Goal: Register for event/course

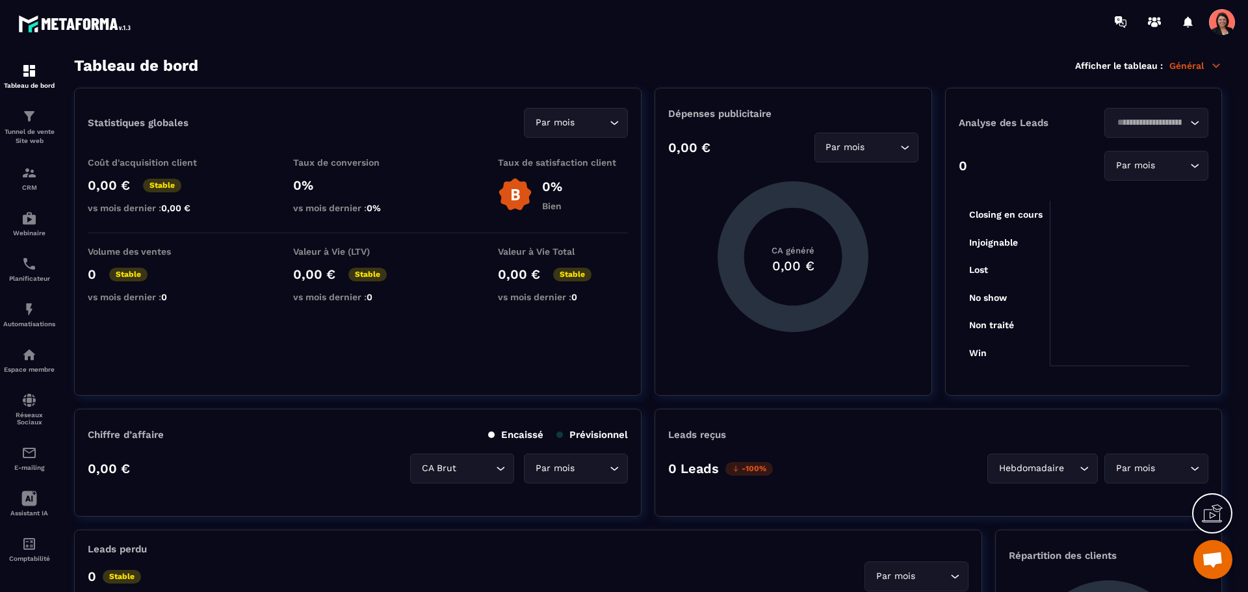
scroll to position [2675, 0]
click at [24, 212] on img at bounding box center [29, 219] width 16 height 16
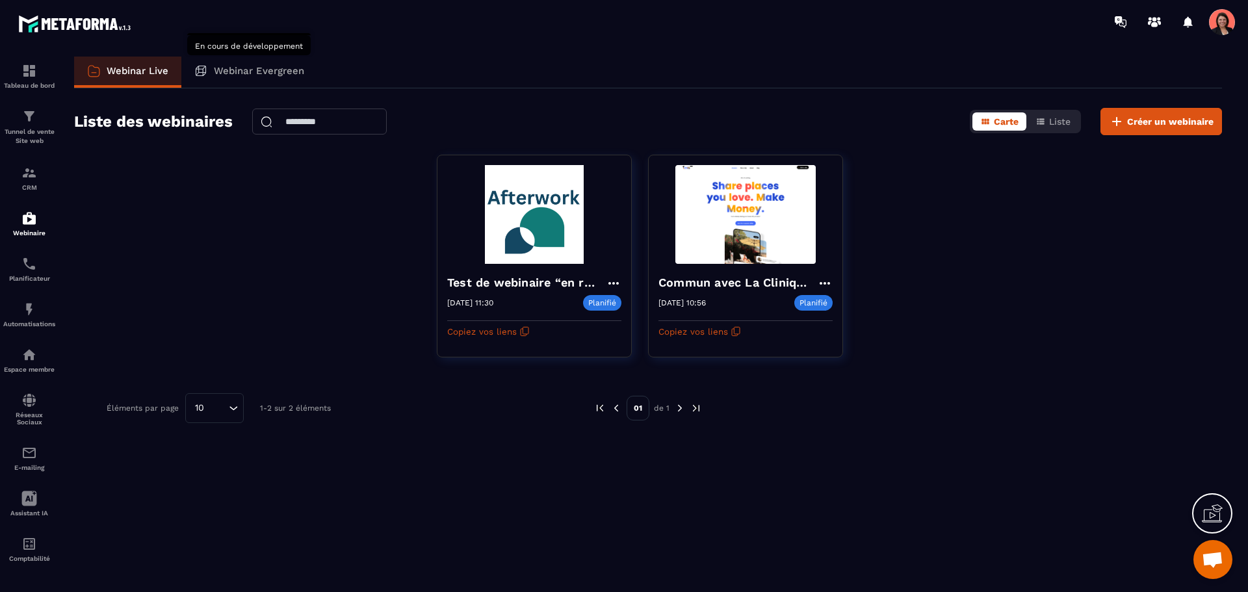
click at [277, 72] on p "Webinar Evergreen" at bounding box center [259, 71] width 90 height 12
click at [144, 70] on p "Webinar Live" at bounding box center [138, 71] width 62 height 12
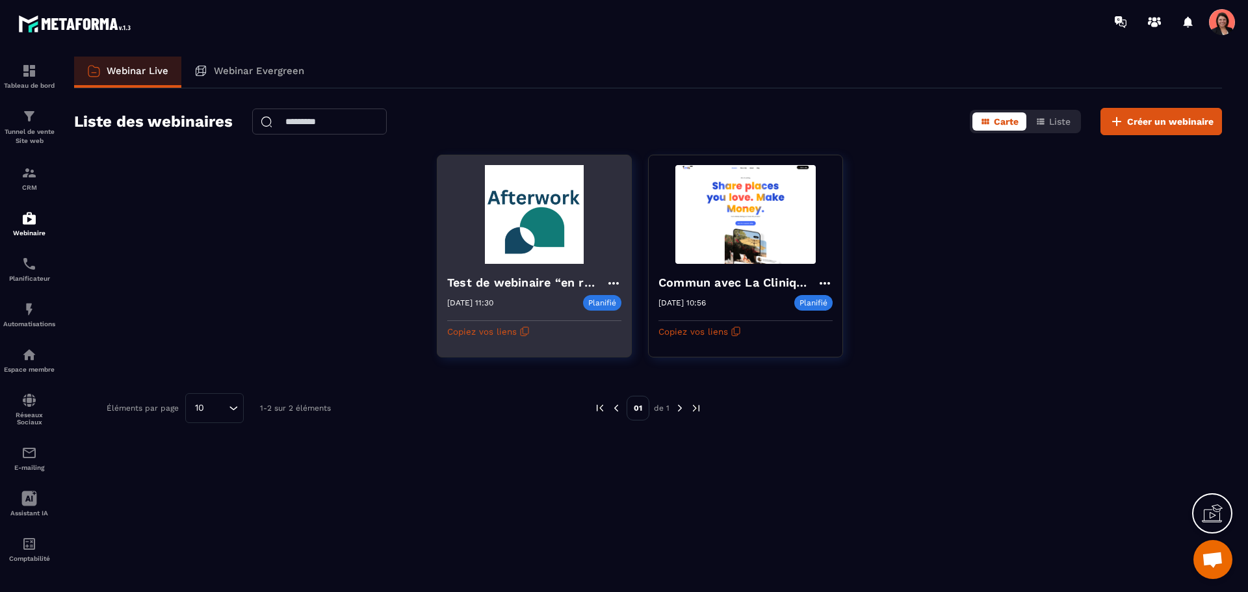
click at [551, 220] on img at bounding box center [534, 214] width 174 height 99
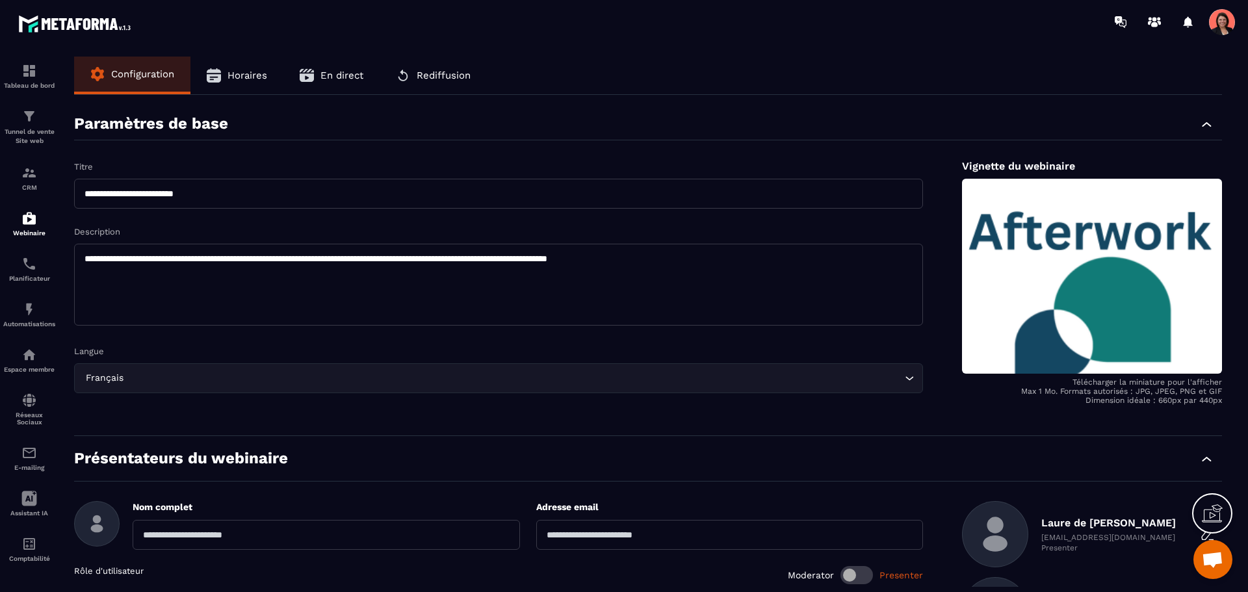
click at [457, 71] on span "Rediffusion" at bounding box center [444, 76] width 54 height 12
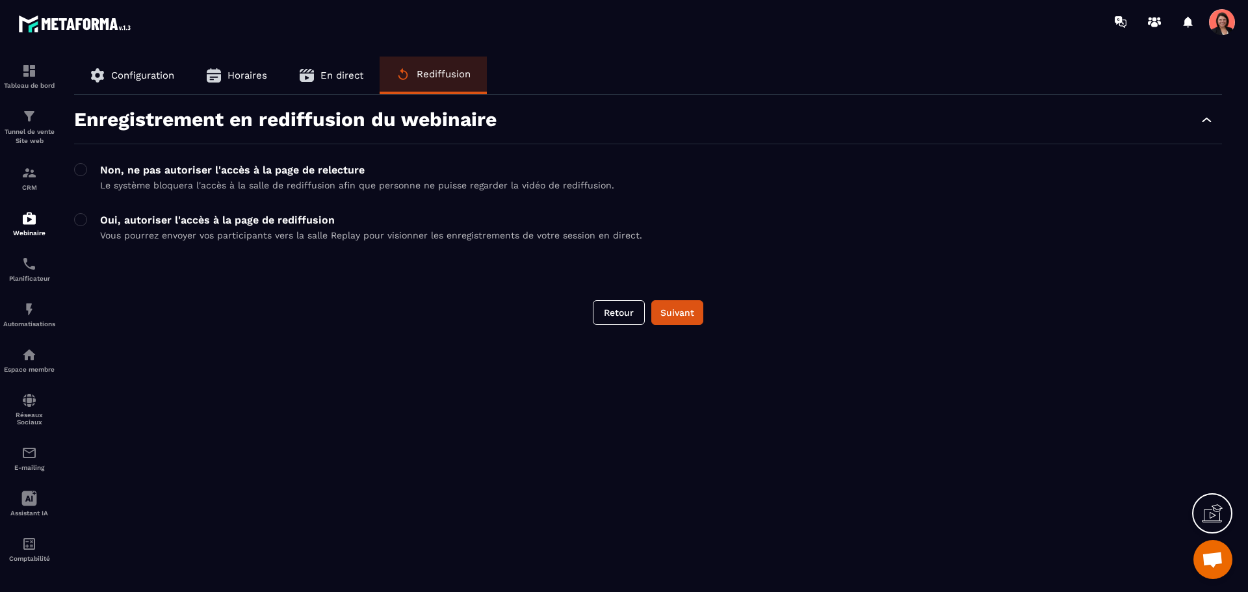
click at [334, 70] on span "En direct" at bounding box center [342, 76] width 43 height 12
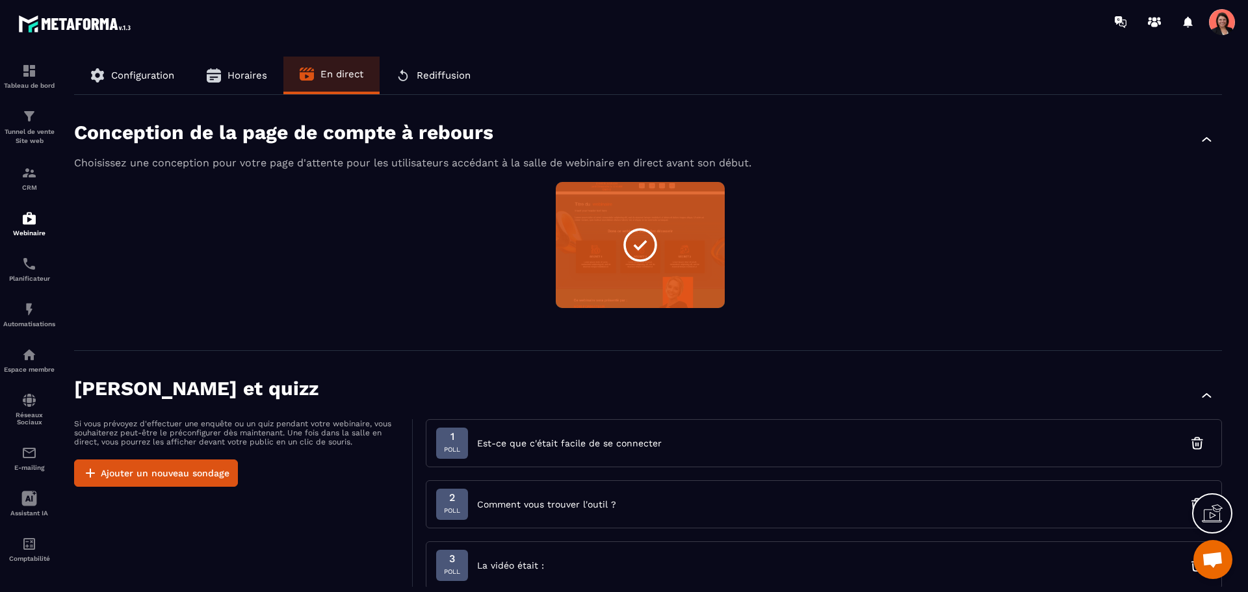
click at [457, 76] on span "Rediffusion" at bounding box center [444, 76] width 54 height 12
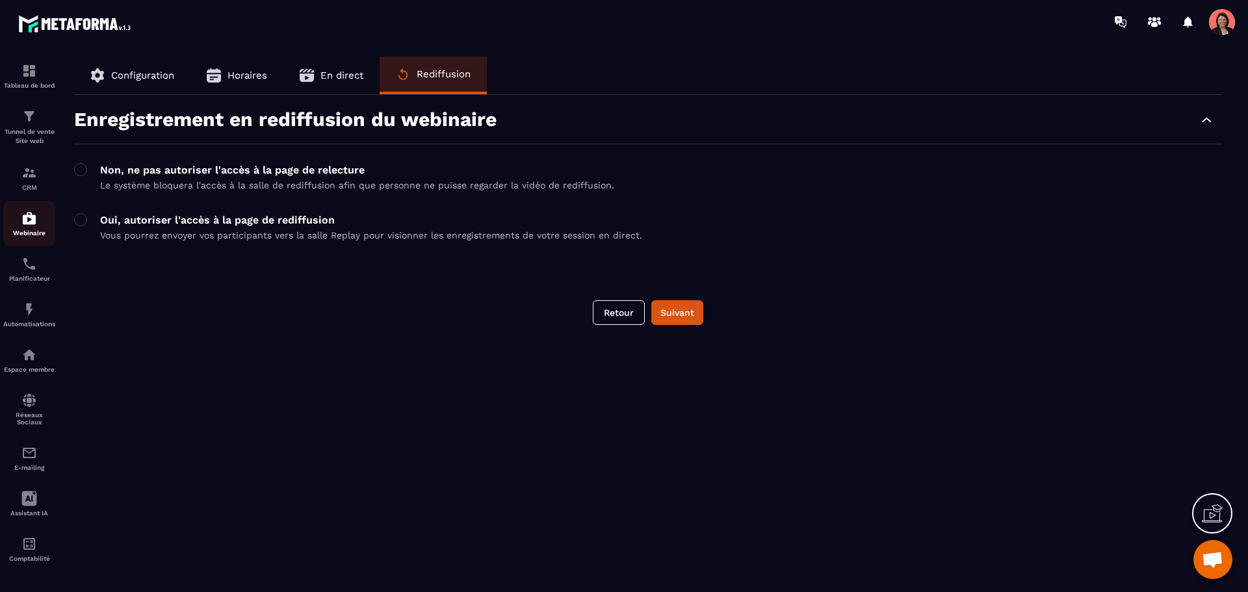
click at [23, 220] on img at bounding box center [29, 219] width 16 height 16
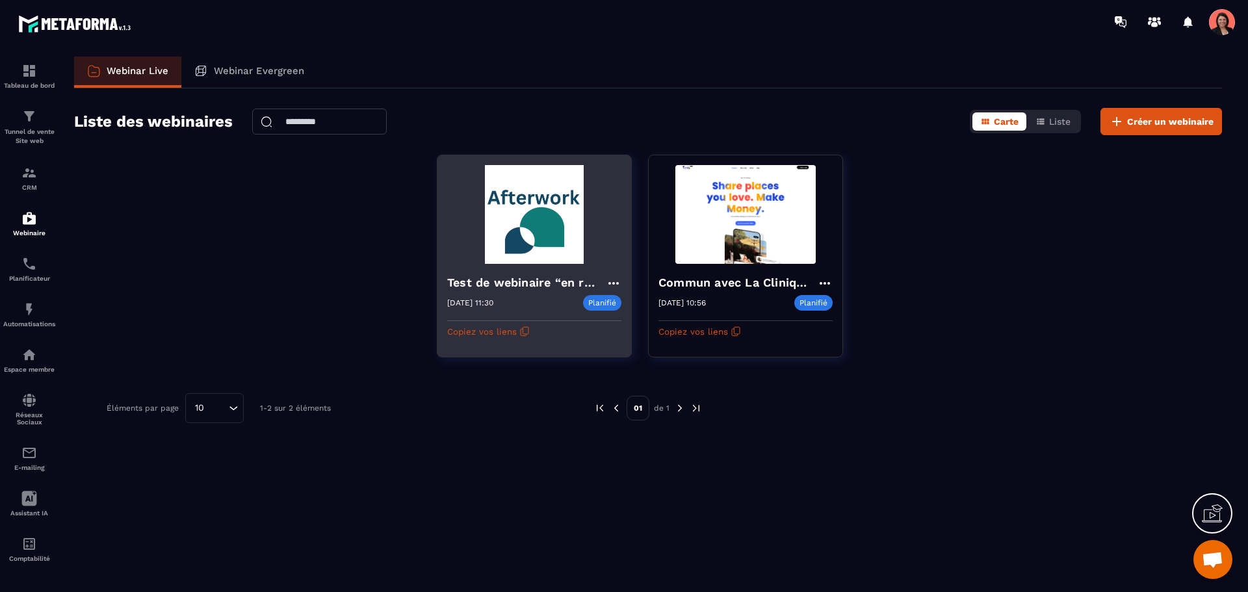
click at [534, 331] on div "Test de webinaire “en réel” [DATE] 11:30 Planifié [DATE] 11:30 Copiez vos liens" at bounding box center [535, 303] width 194 height 78
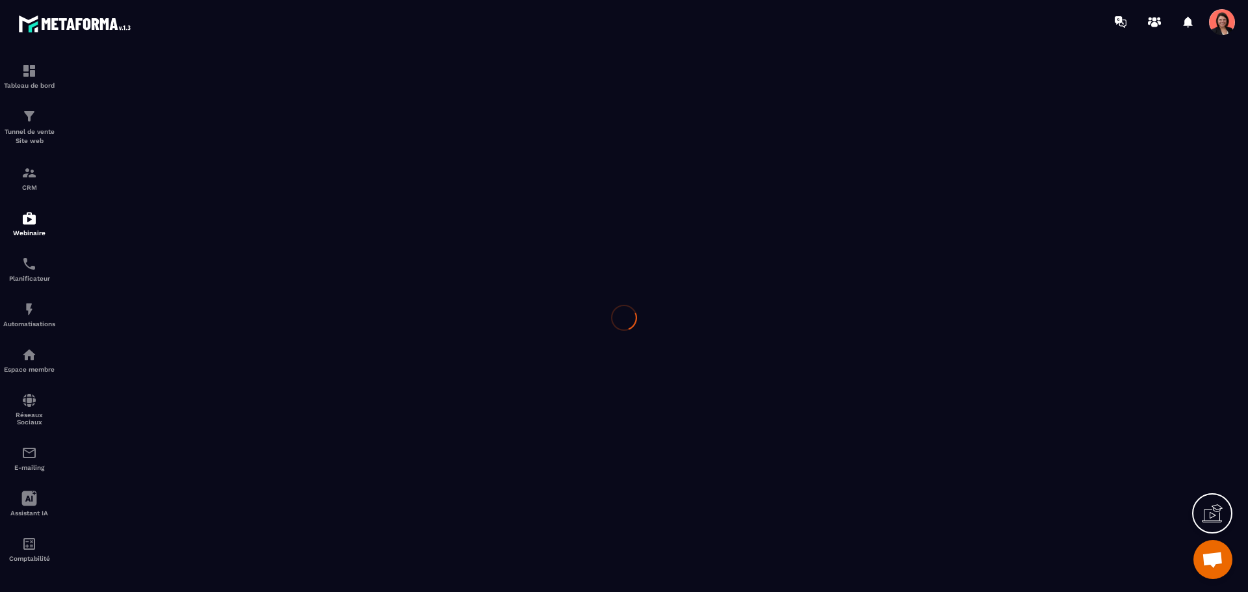
type input "**********"
type textarea "**********"
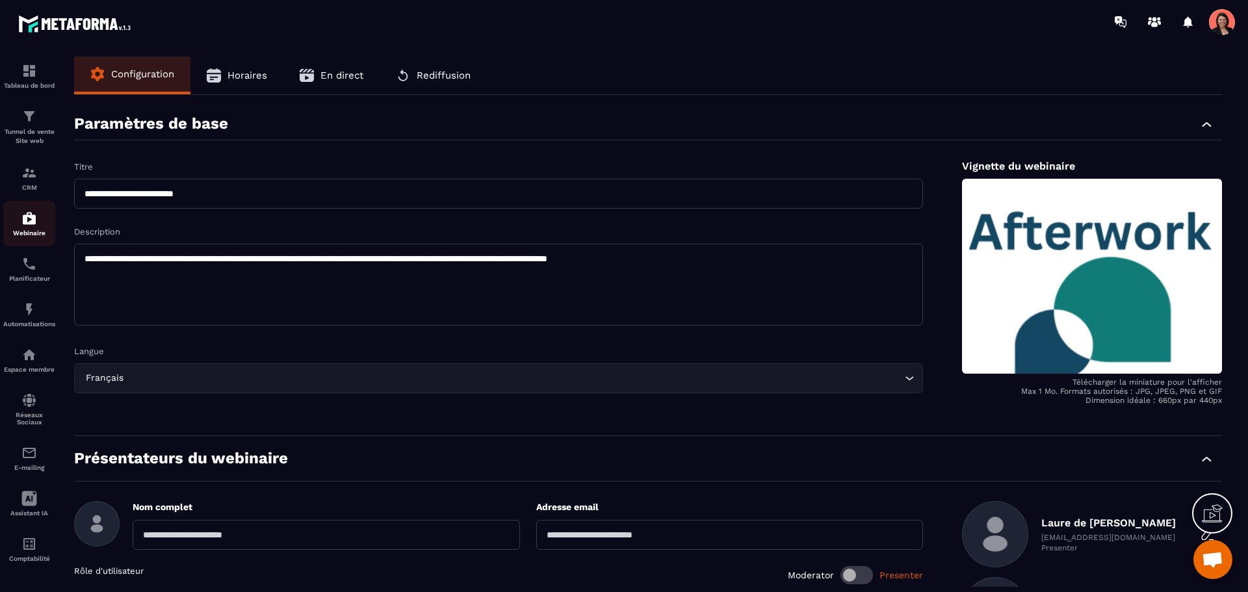
click at [21, 219] on img at bounding box center [29, 219] width 16 height 16
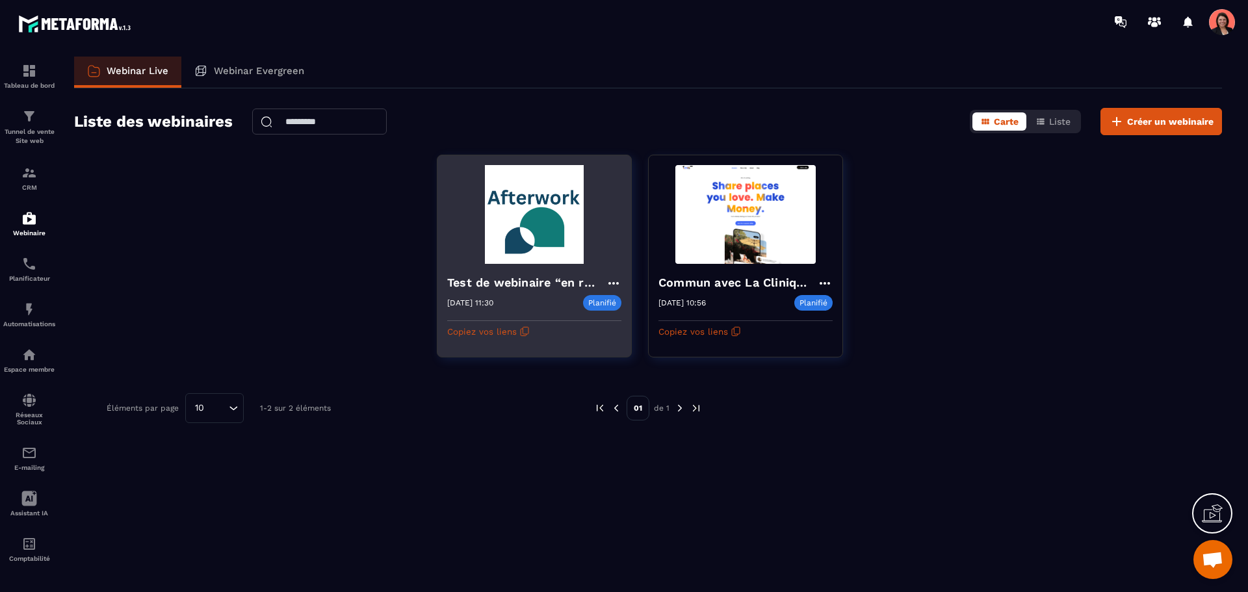
click at [567, 328] on div "Test de webinaire “en réel” [DATE] 11:30 Planifié [DATE] 11:30 Copiez vos liens" at bounding box center [535, 303] width 194 height 78
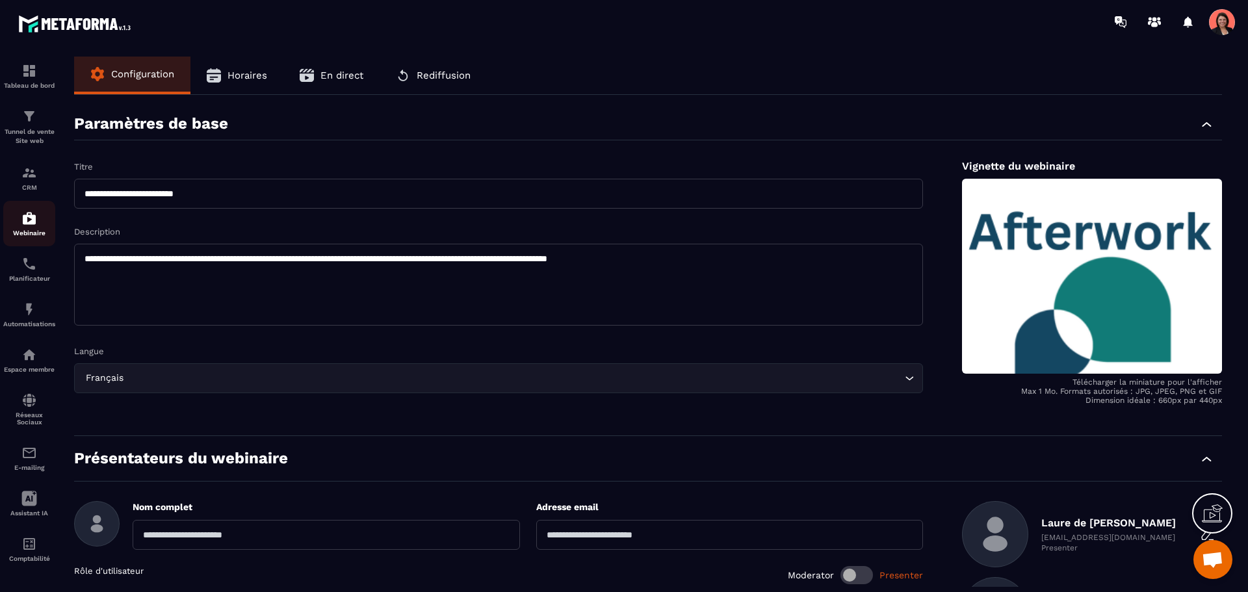
click at [29, 229] on div "Webinaire" at bounding box center [29, 224] width 52 height 26
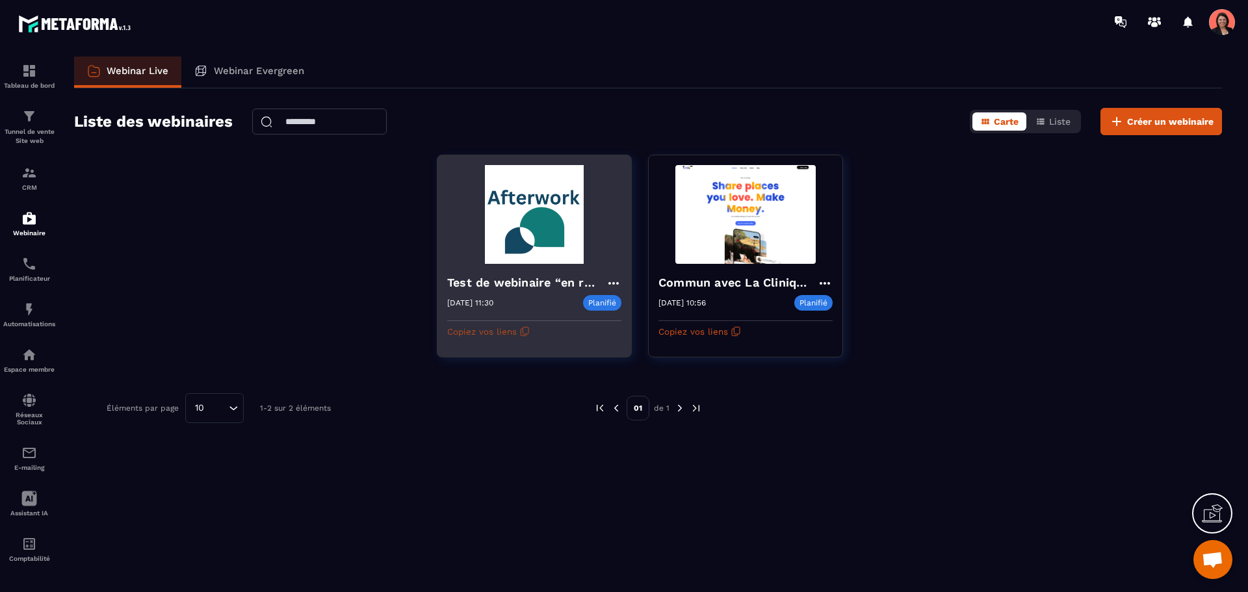
click at [524, 334] on icon "button" at bounding box center [524, 331] width 10 height 10
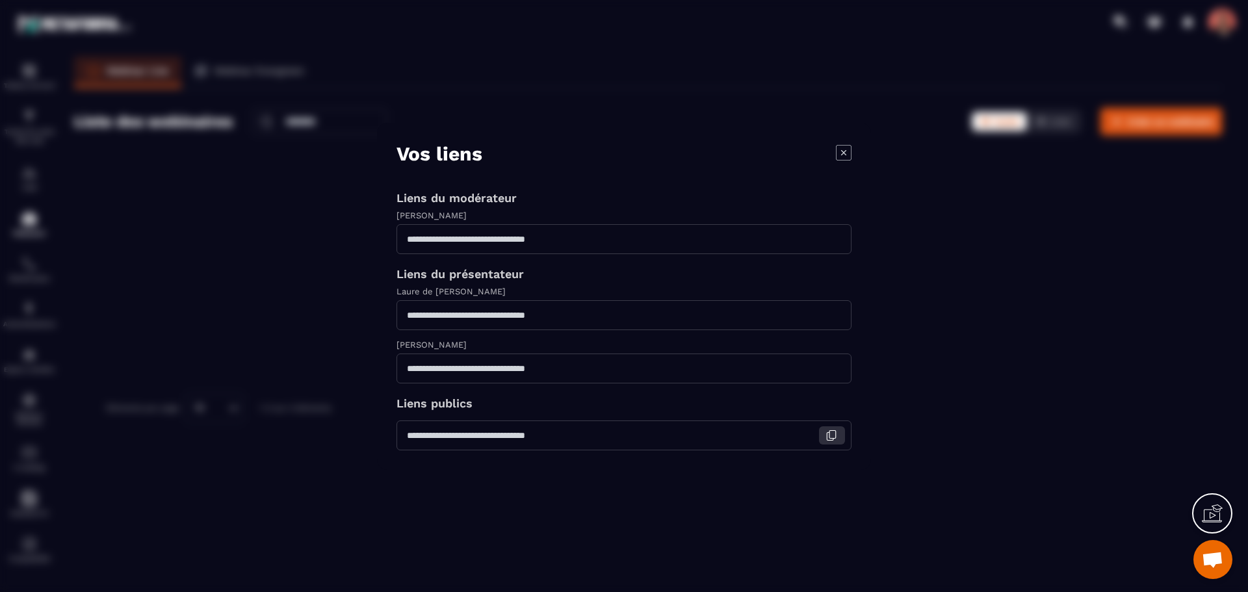
click at [830, 436] on icon "Modal window" at bounding box center [832, 436] width 12 height 12
click at [845, 156] on icon "Modal window" at bounding box center [844, 152] width 16 height 16
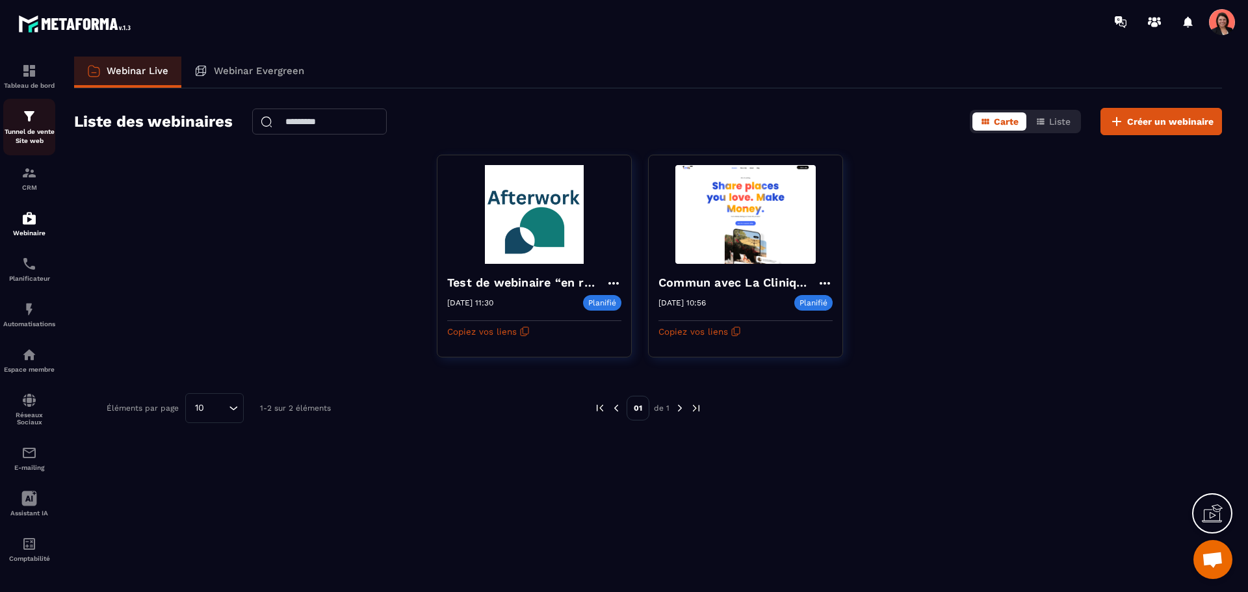
click at [27, 105] on link "Tunnel de vente Site web" at bounding box center [29, 127] width 52 height 57
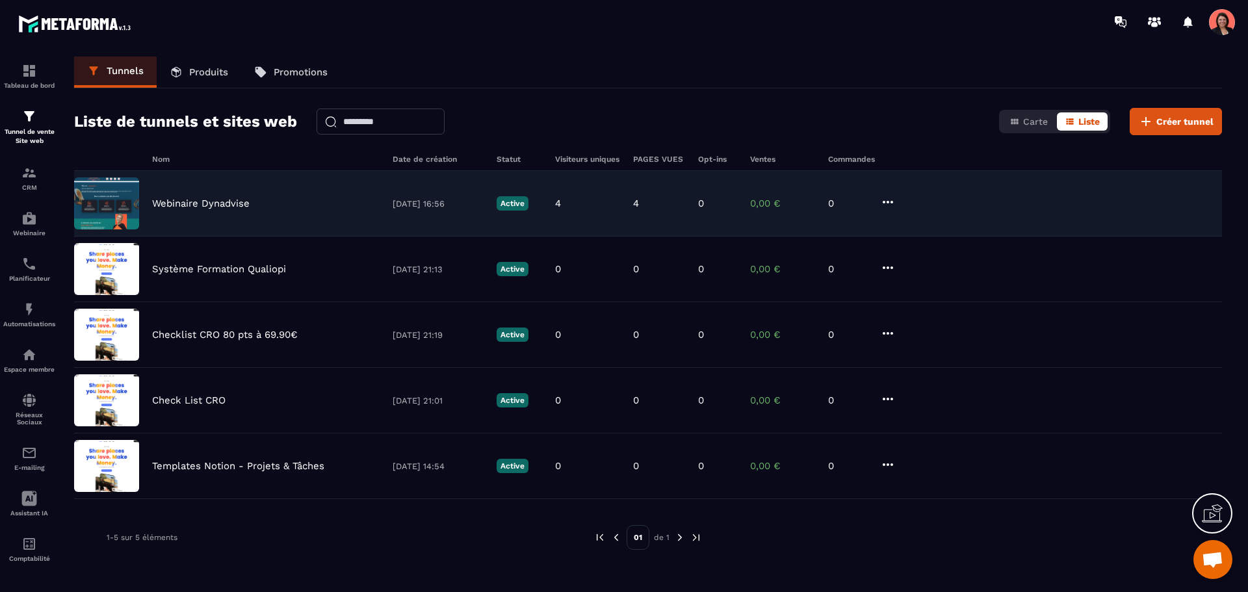
click at [216, 196] on div "Webinaire Dynadvise [DATE] 16:56 Active 4 4 0 0,00 € 0" at bounding box center [648, 204] width 1148 height 66
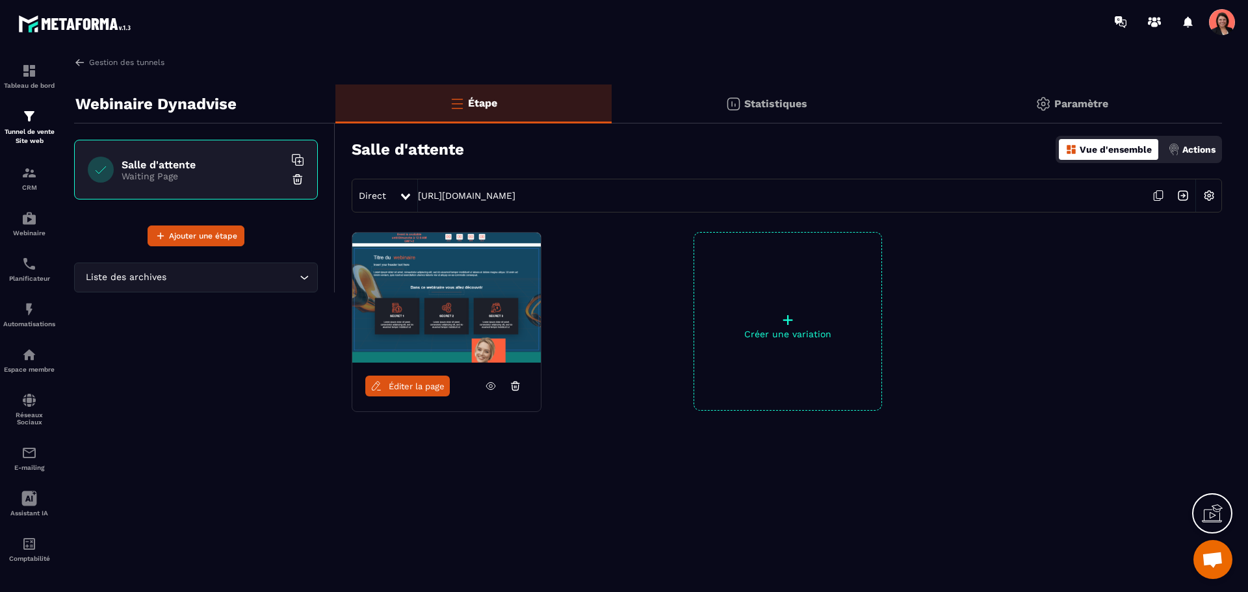
click at [289, 224] on div "Salle d'attente Waiting Page Ajouter une étape" at bounding box center [204, 185] width 261 height 123
click at [27, 71] on img at bounding box center [29, 71] width 16 height 16
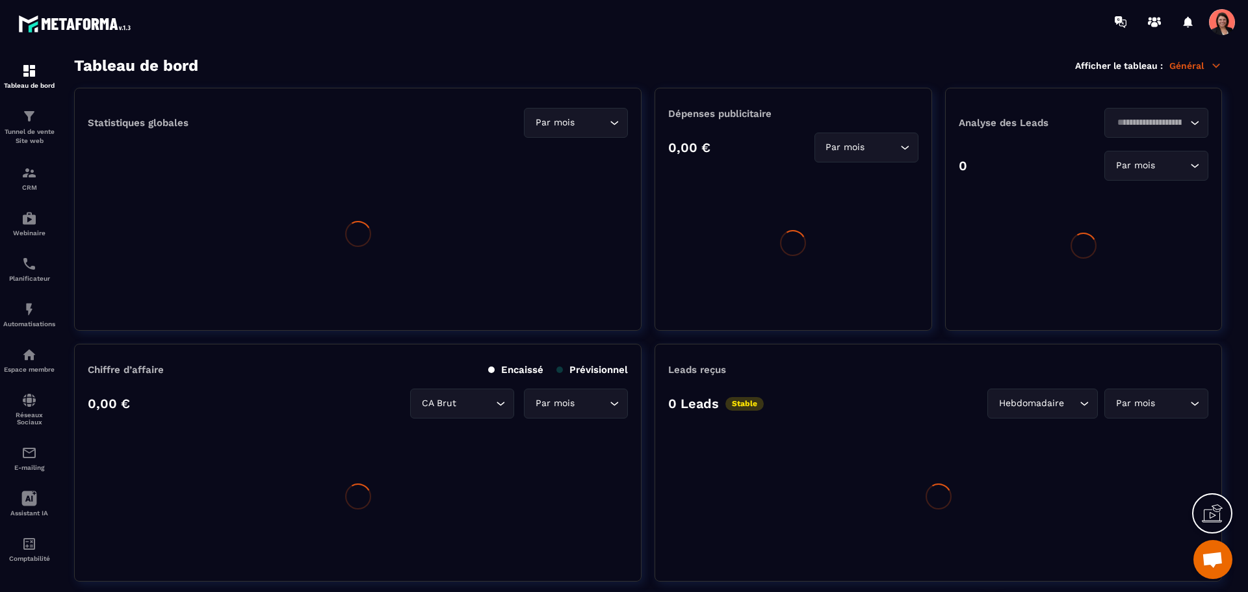
click at [1197, 59] on div "Tableau de bord Afficher le tableau : Général" at bounding box center [648, 66] width 1148 height 18
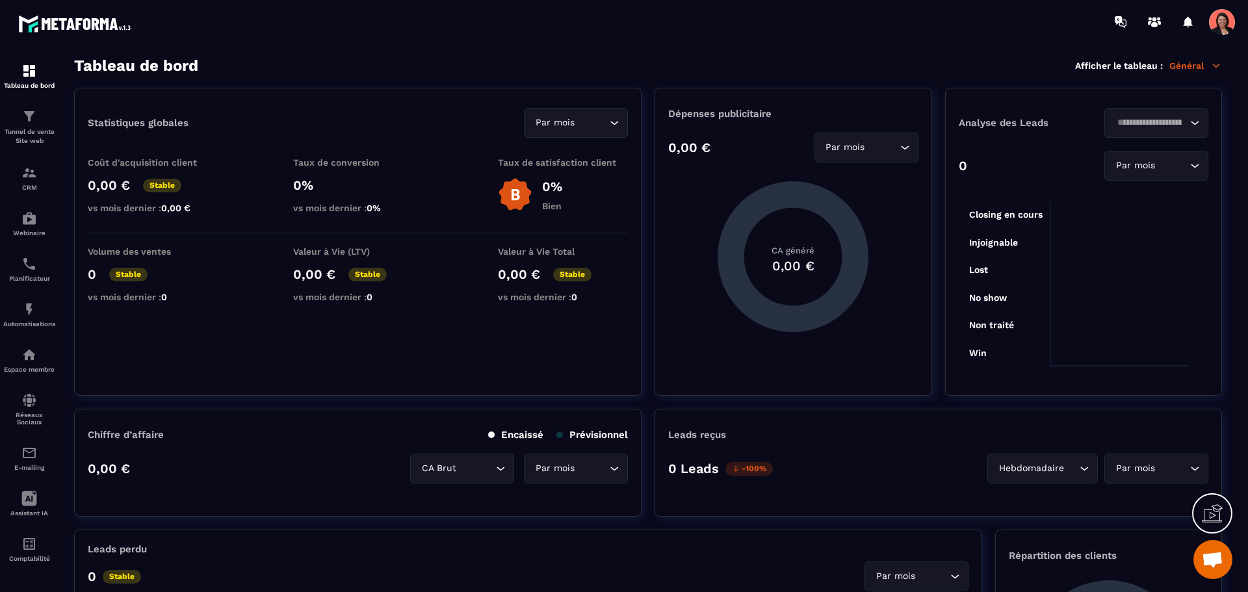
click at [1220, 66] on icon at bounding box center [1217, 66] width 12 height 12
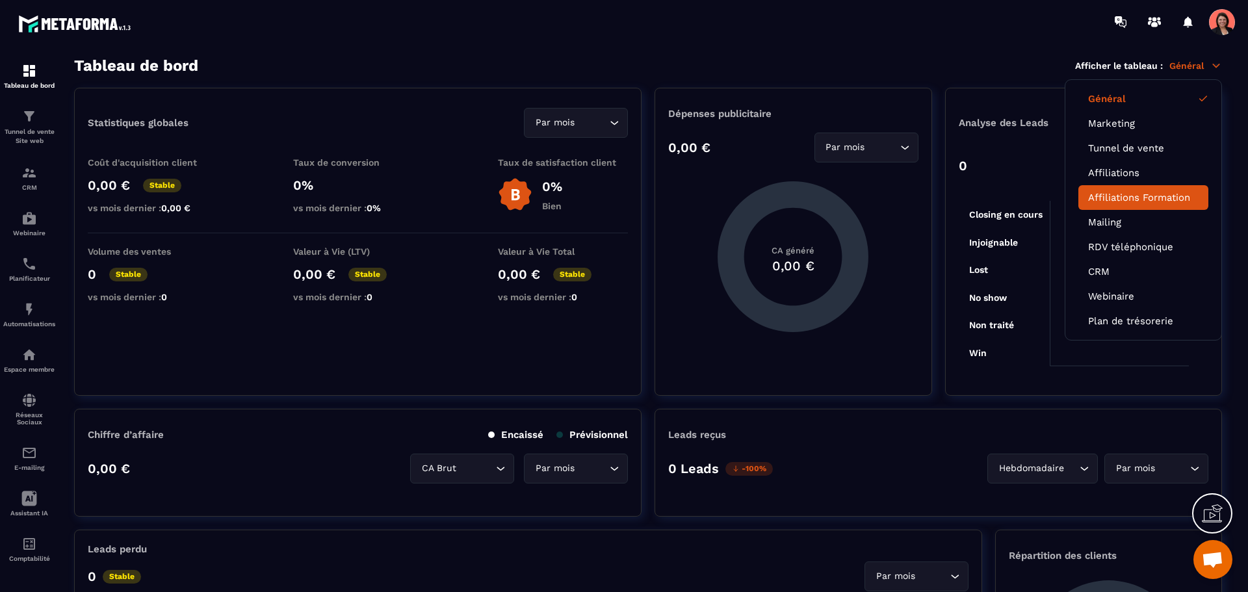
click at [1120, 196] on link "Affiliations Formation" at bounding box center [1143, 198] width 111 height 12
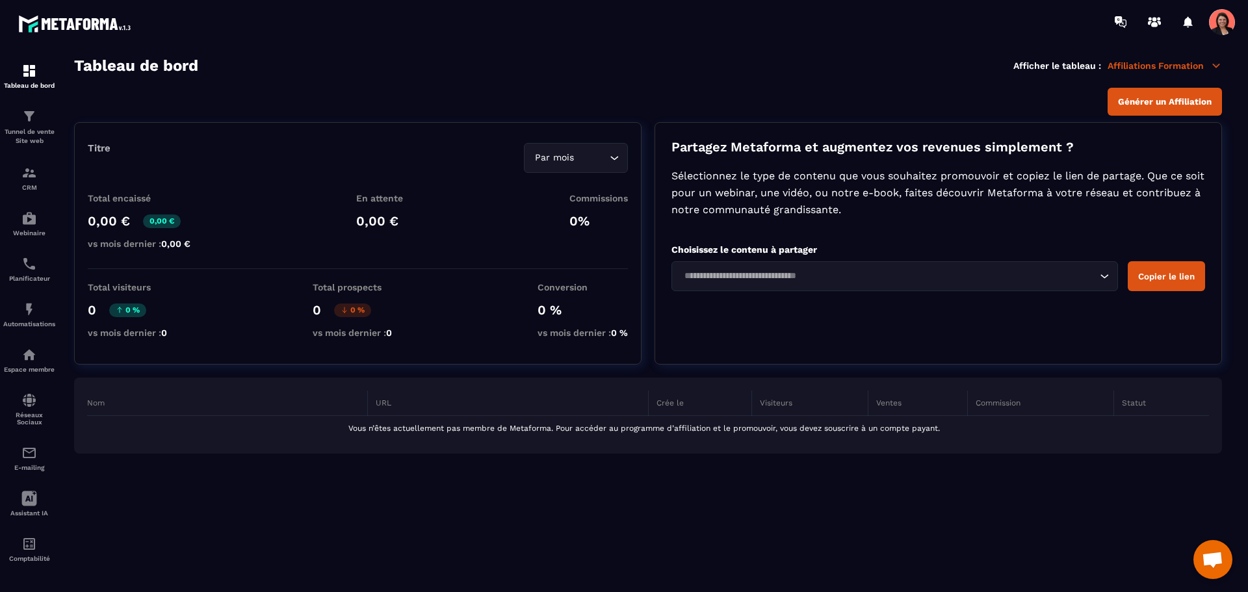
click at [729, 266] on div "Loading..." at bounding box center [895, 276] width 447 height 30
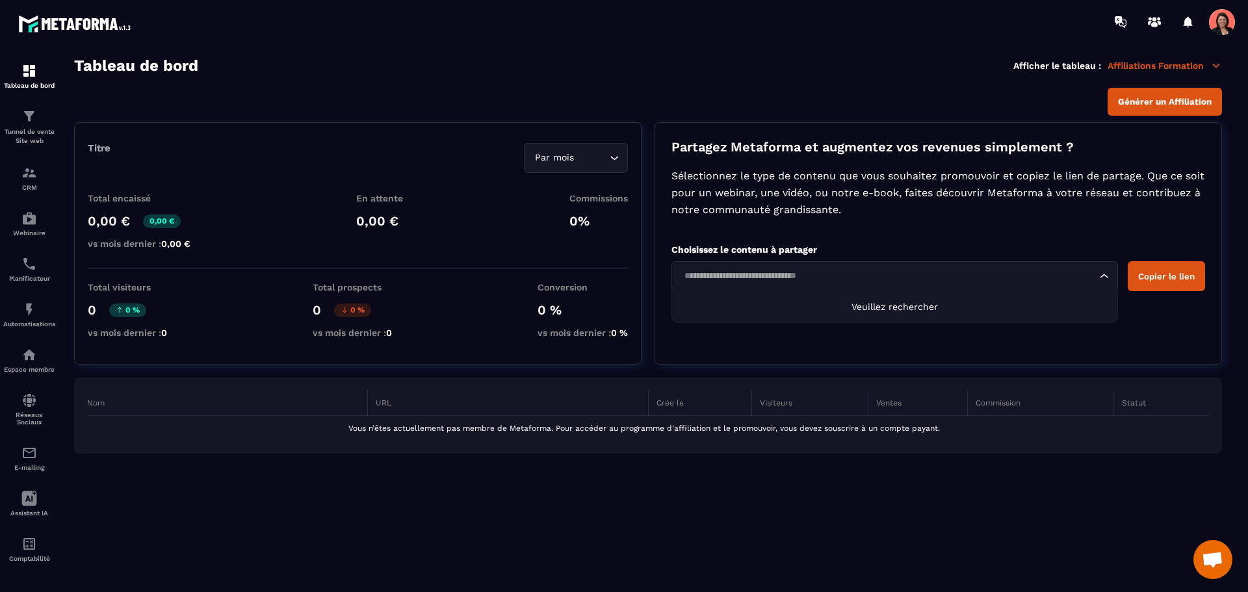
click at [1172, 65] on p "Affiliations Formation" at bounding box center [1165, 66] width 114 height 12
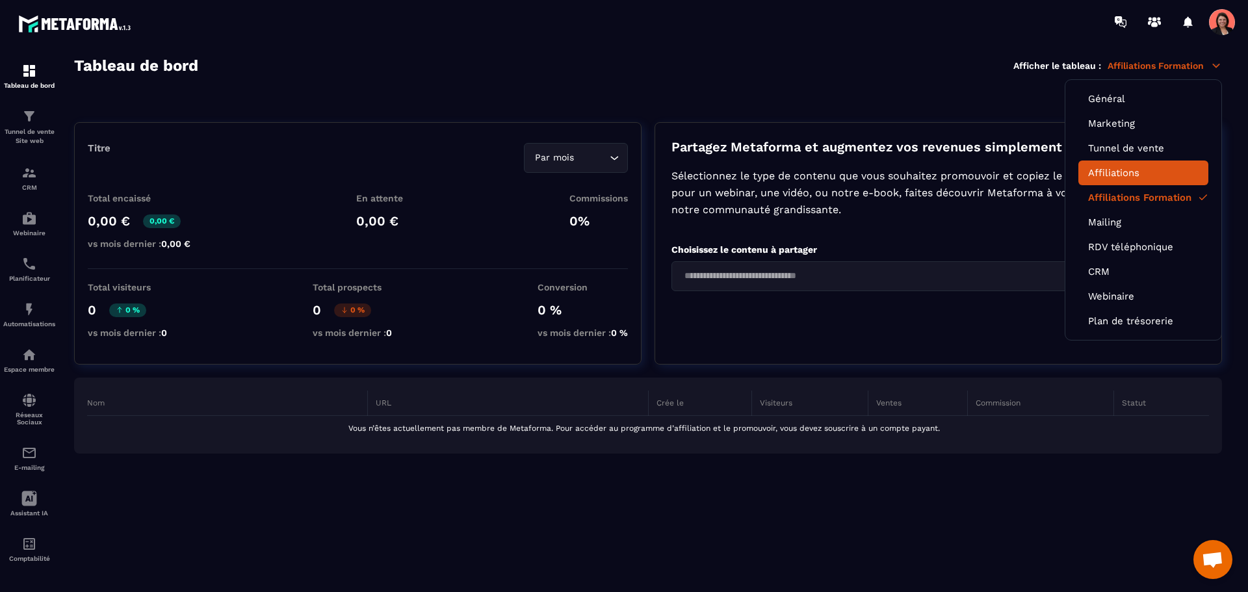
click at [1127, 176] on link "Affiliations" at bounding box center [1143, 173] width 111 height 12
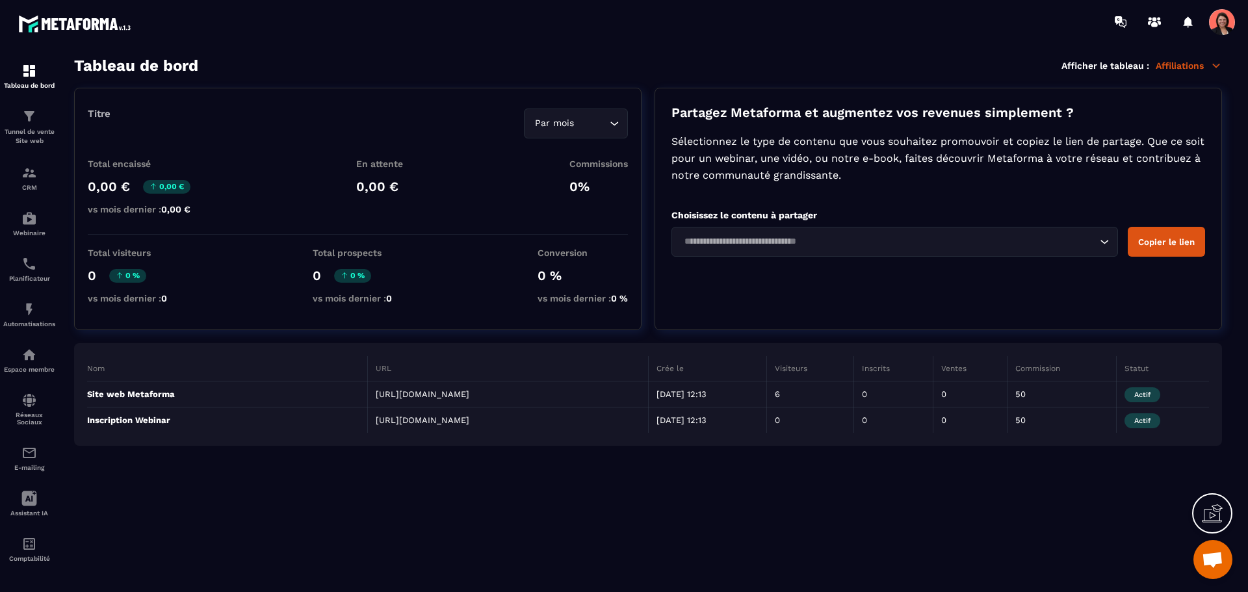
click at [831, 241] on input "Search for option" at bounding box center [888, 242] width 417 height 14
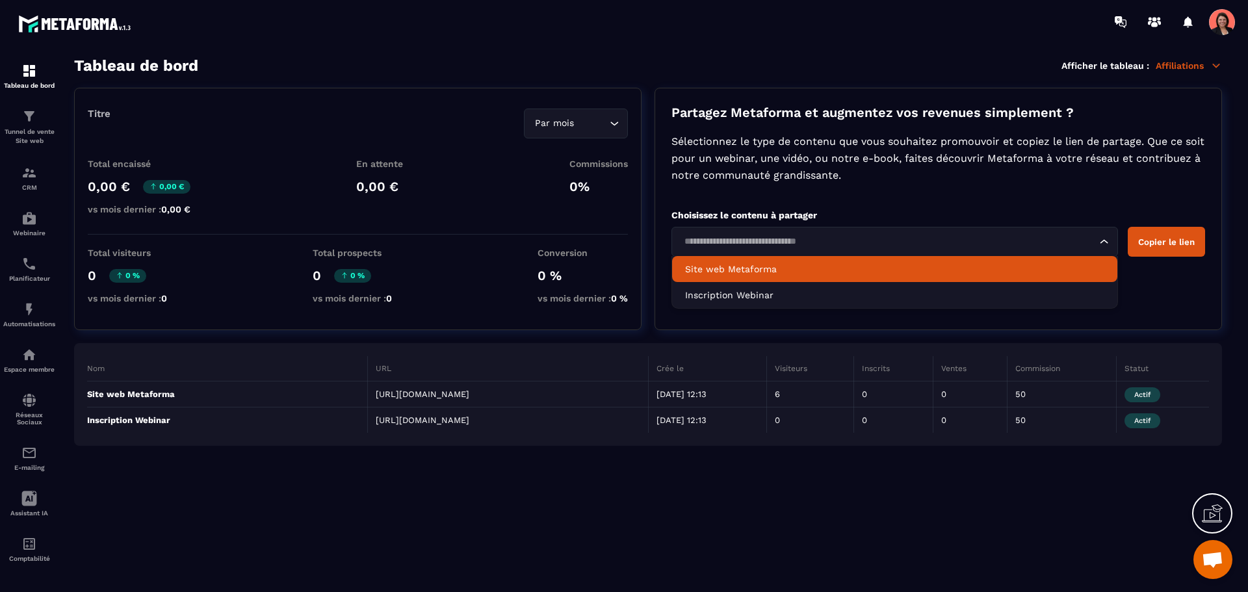
click at [731, 266] on p "Site web Metaforma" at bounding box center [894, 269] width 419 height 13
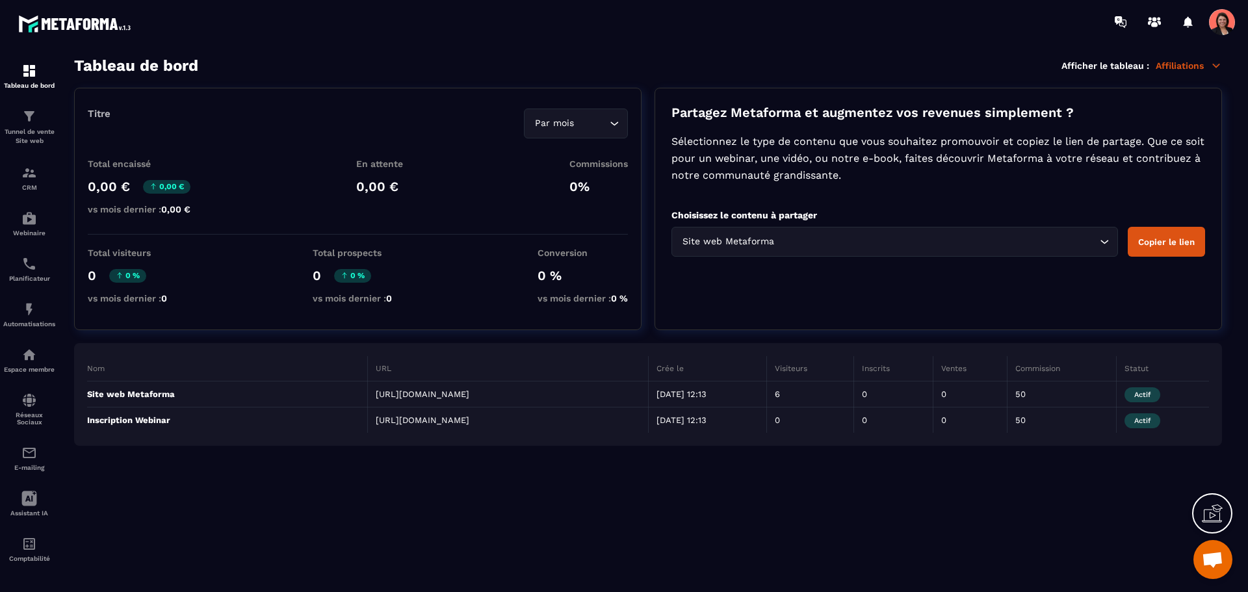
click at [1178, 239] on button "Copier le lien" at bounding box center [1166, 242] width 77 height 30
click at [26, 220] on img at bounding box center [29, 219] width 16 height 16
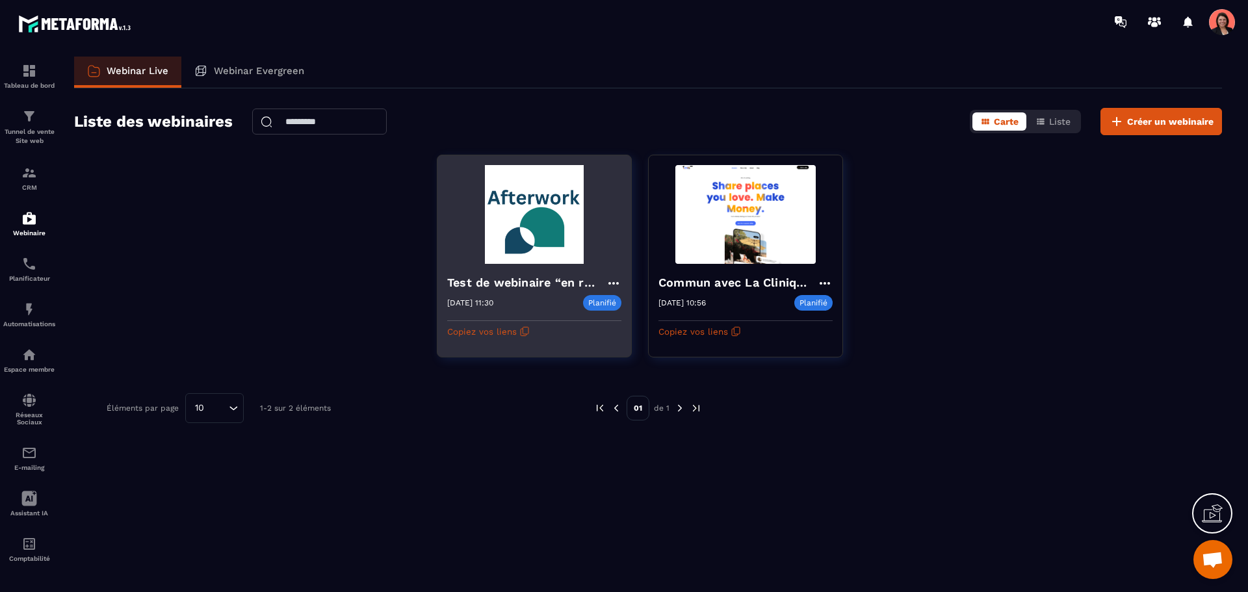
click at [538, 284] on h4 "Test de webinaire “en réel”" at bounding box center [526, 283] width 159 height 18
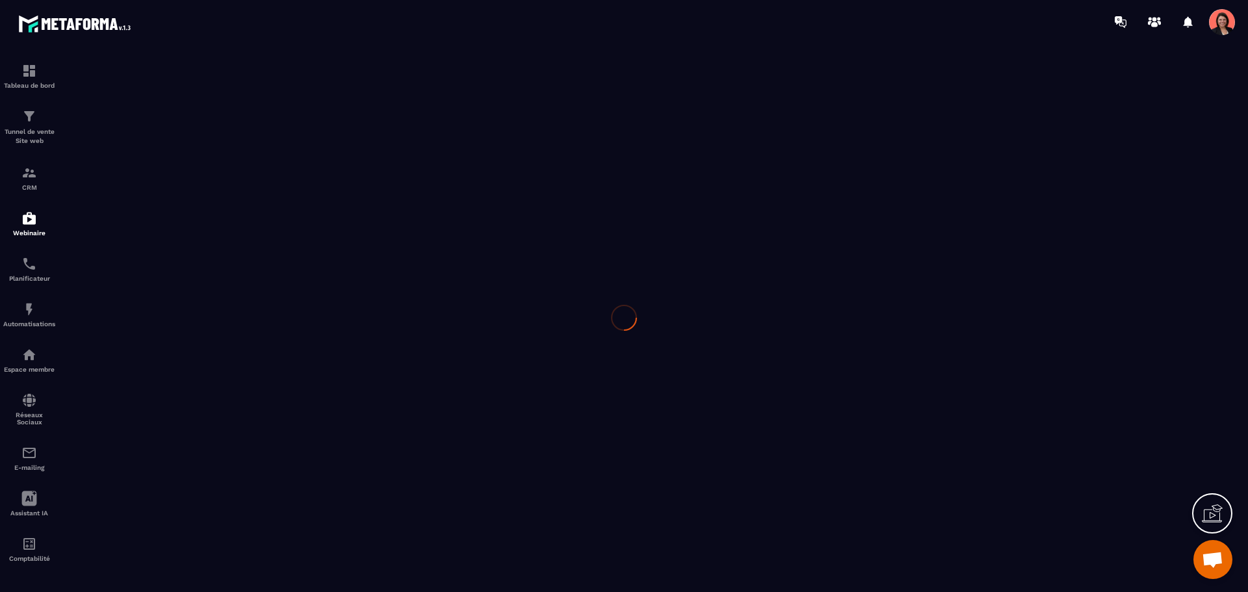
type input "**********"
type textarea "**********"
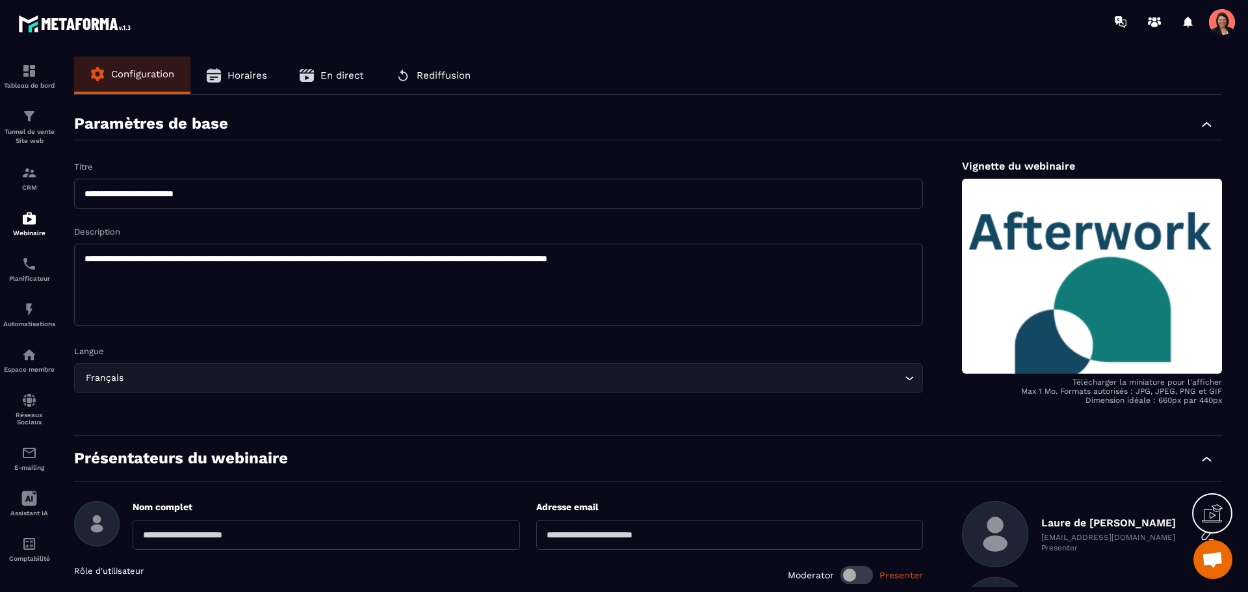
click at [269, 65] on button "Horaires" at bounding box center [236, 76] width 93 height 38
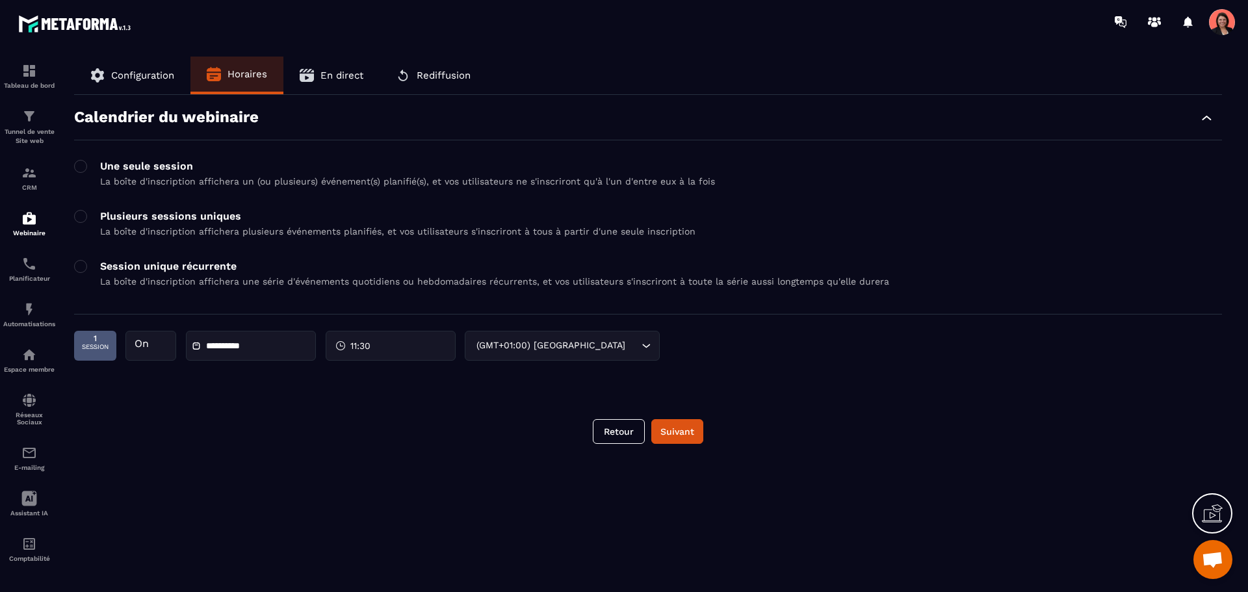
click at [355, 69] on button "En direct" at bounding box center [331, 76] width 96 height 38
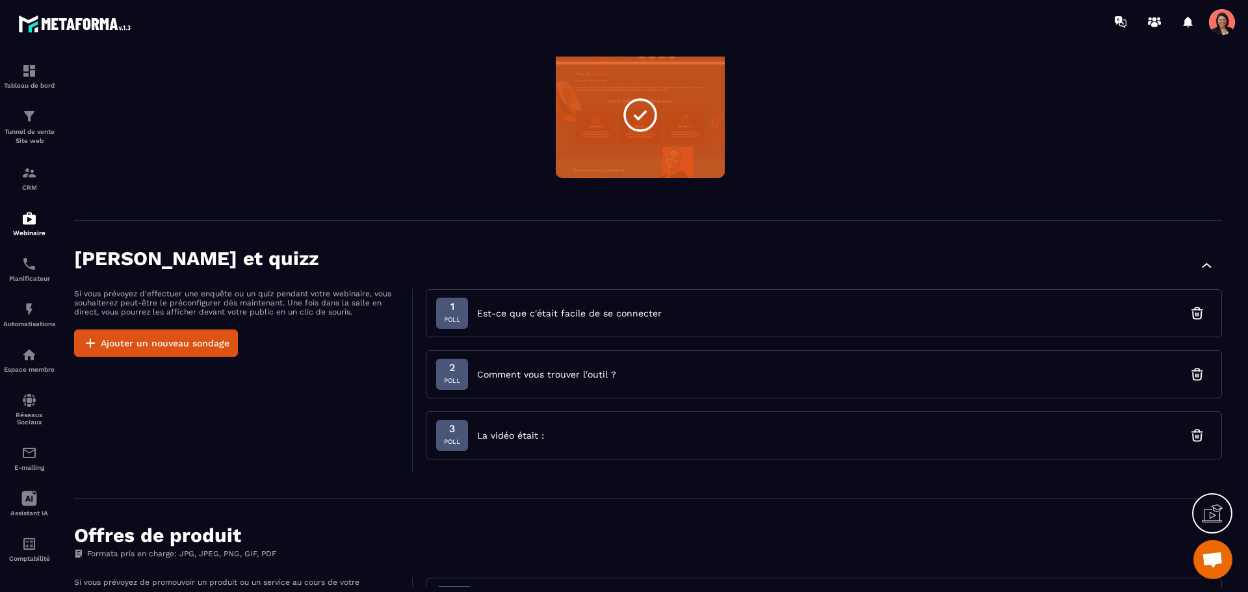
scroll to position [195, 0]
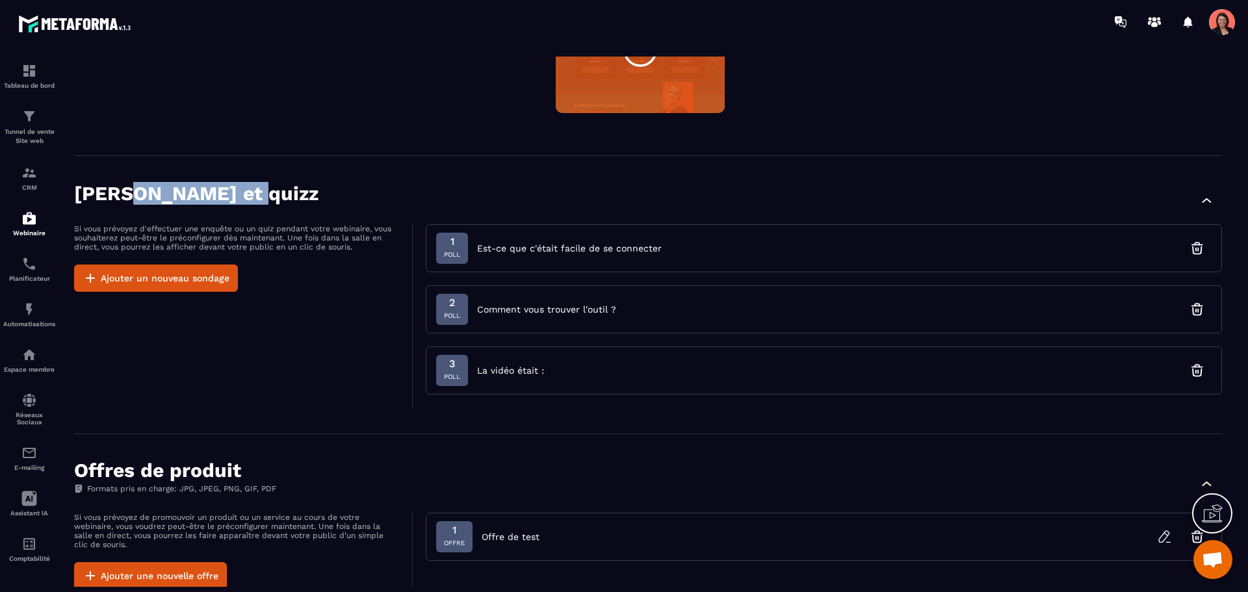
drag, startPoint x: 135, startPoint y: 194, endPoint x: 274, endPoint y: 219, distance: 141.3
click at [254, 198] on div "[PERSON_NAME] et quizz" at bounding box center [648, 200] width 1148 height 36
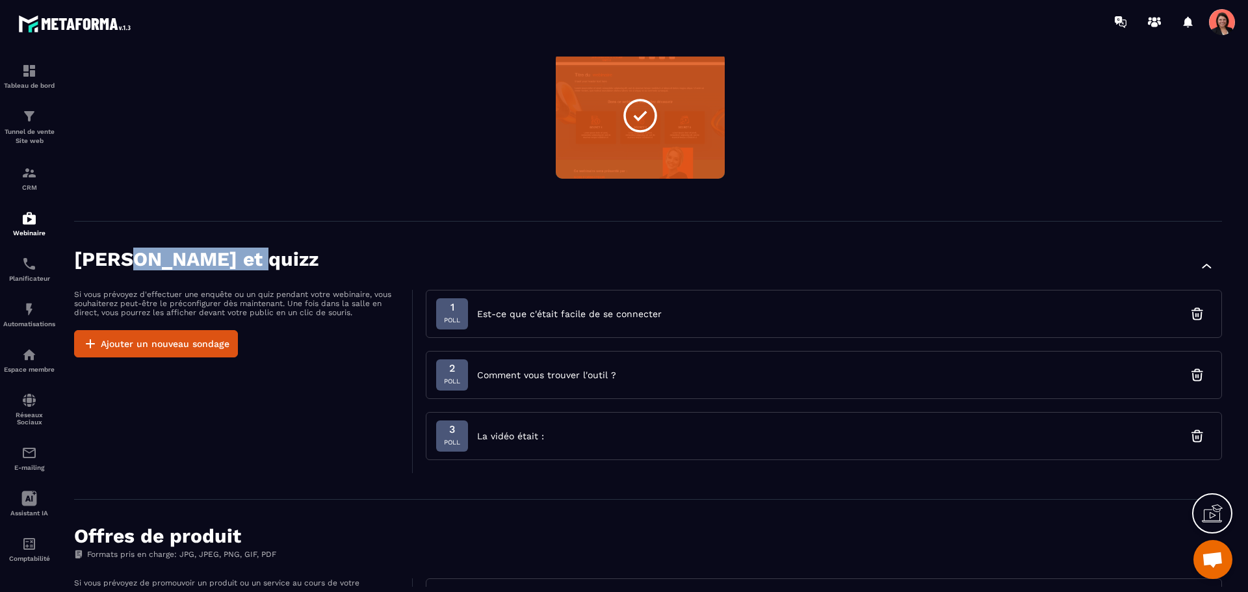
scroll to position [0, 0]
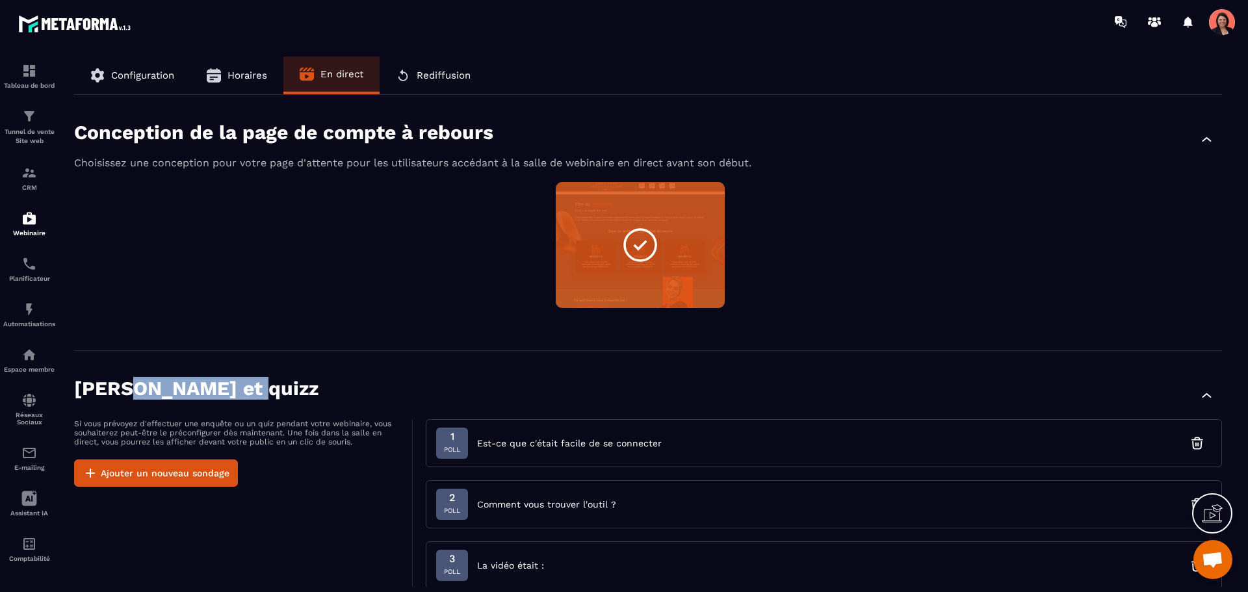
click at [443, 76] on span "Rediffusion" at bounding box center [444, 76] width 54 height 12
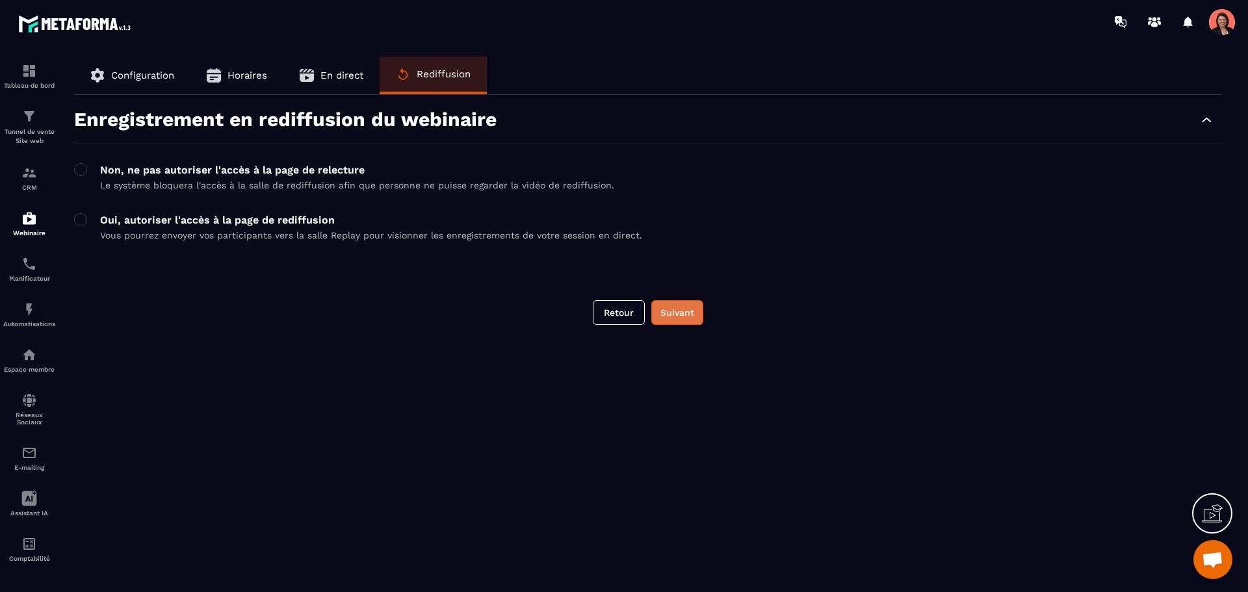
click at [685, 305] on button "Suivant" at bounding box center [677, 312] width 52 height 25
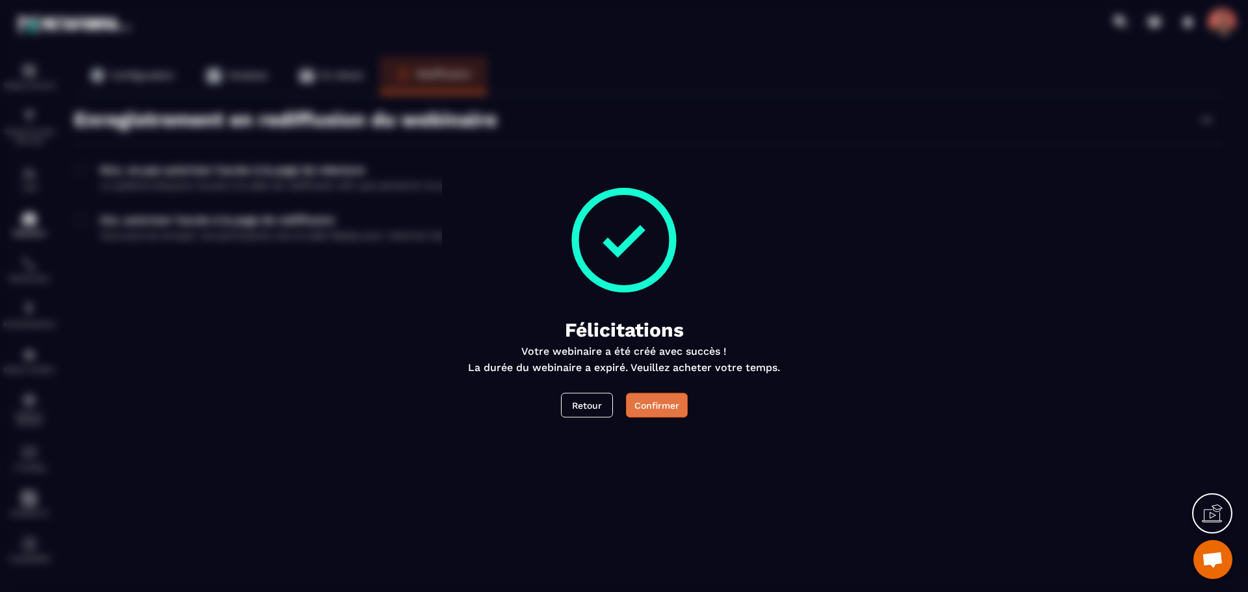
click at [660, 406] on button "Confirmer" at bounding box center [657, 405] width 62 height 25
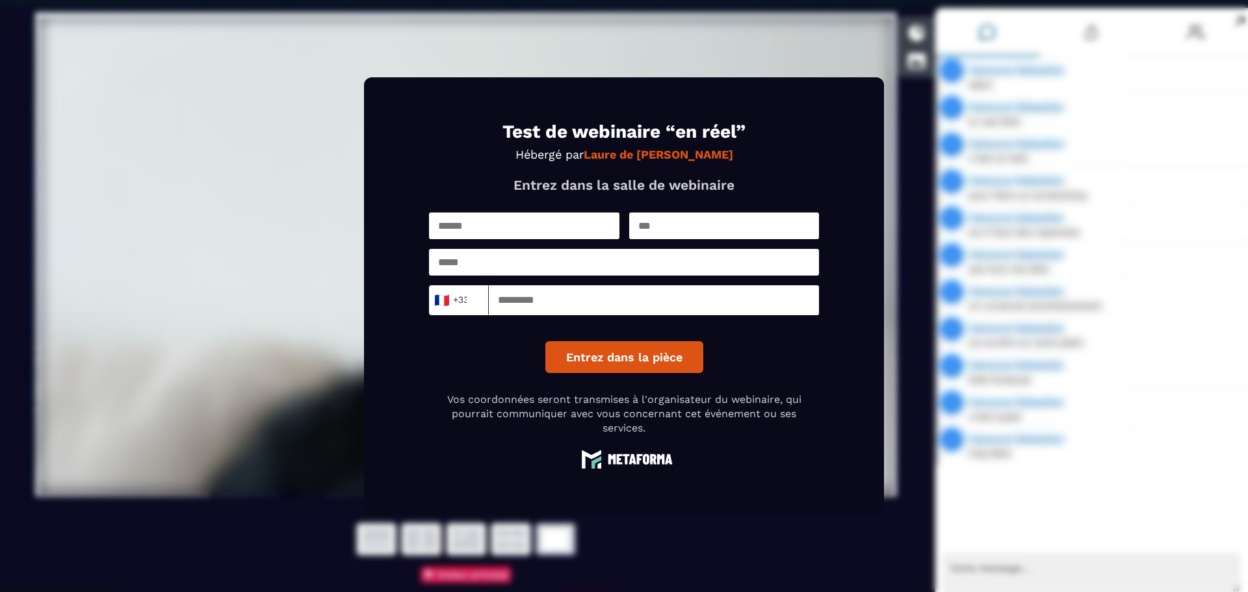
click at [490, 224] on input "text" at bounding box center [524, 226] width 190 height 27
type input "*****"
type input "**********"
type input "*********"
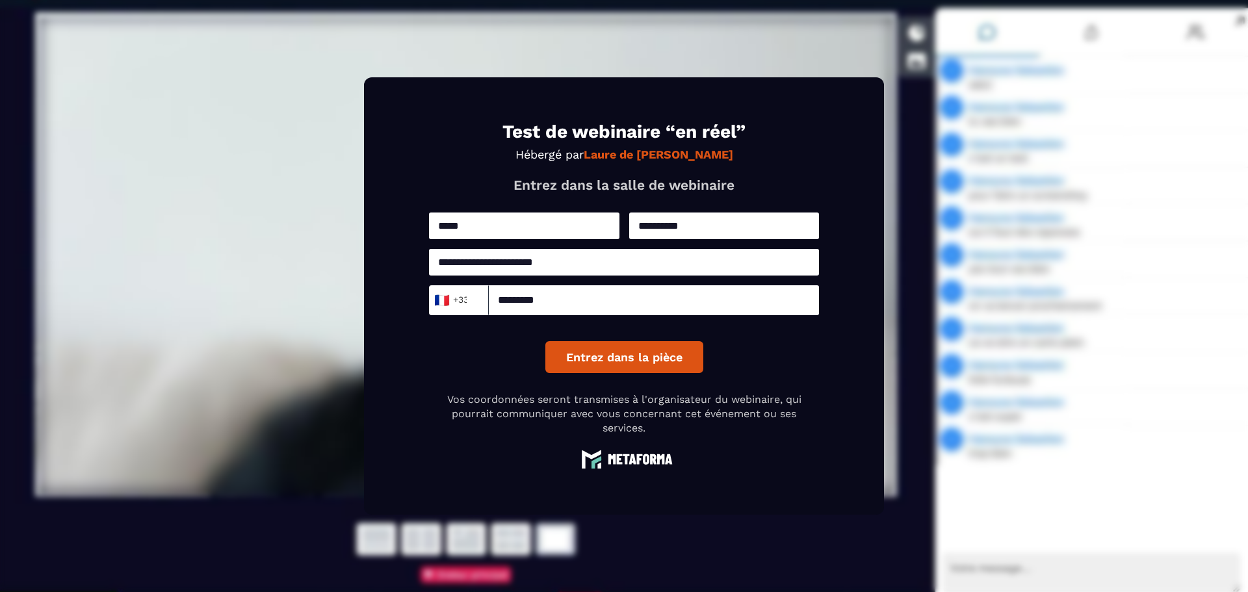
click at [612, 354] on button "Entrez dans la pièce" at bounding box center [624, 357] width 158 height 32
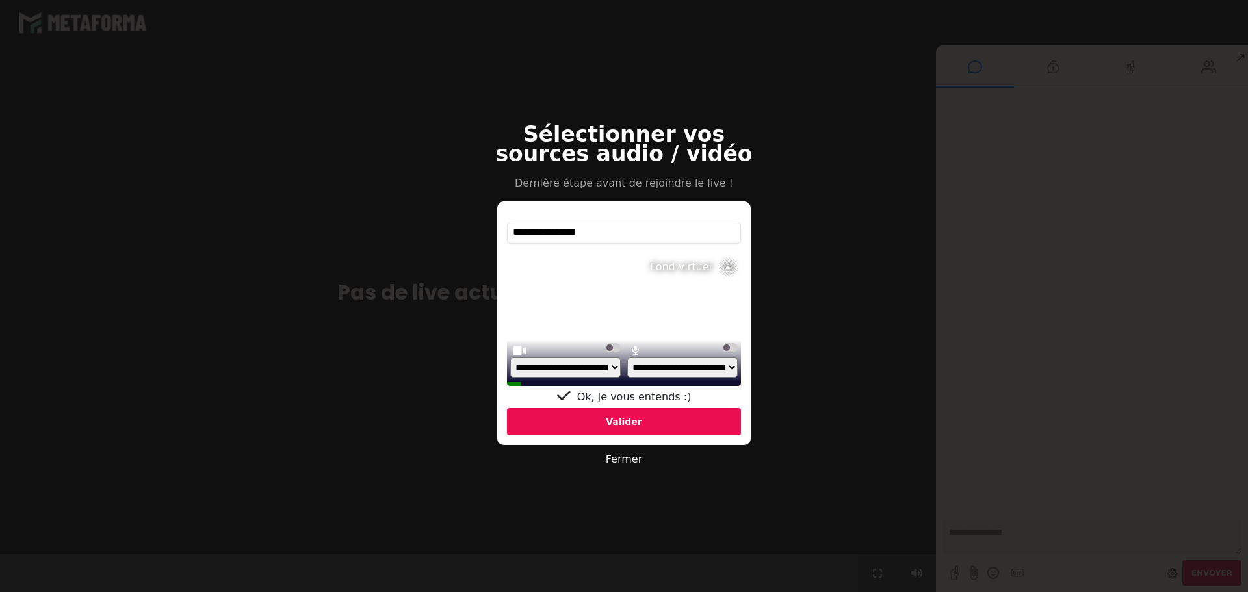
click at [629, 462] on link "Fermer" at bounding box center [624, 459] width 36 height 12
